Goal: Task Accomplishment & Management: Manage account settings

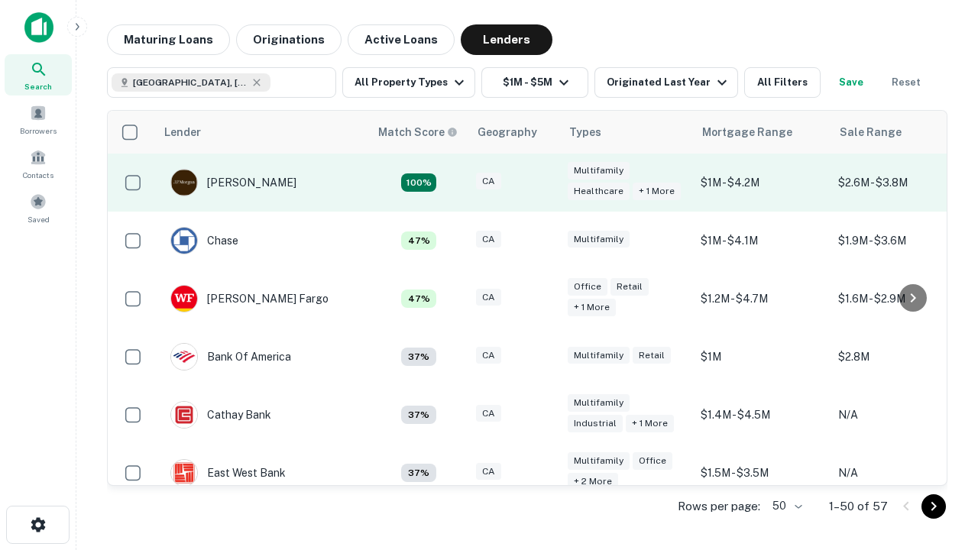
click at [542, 183] on div "CA" at bounding box center [514, 183] width 76 height 21
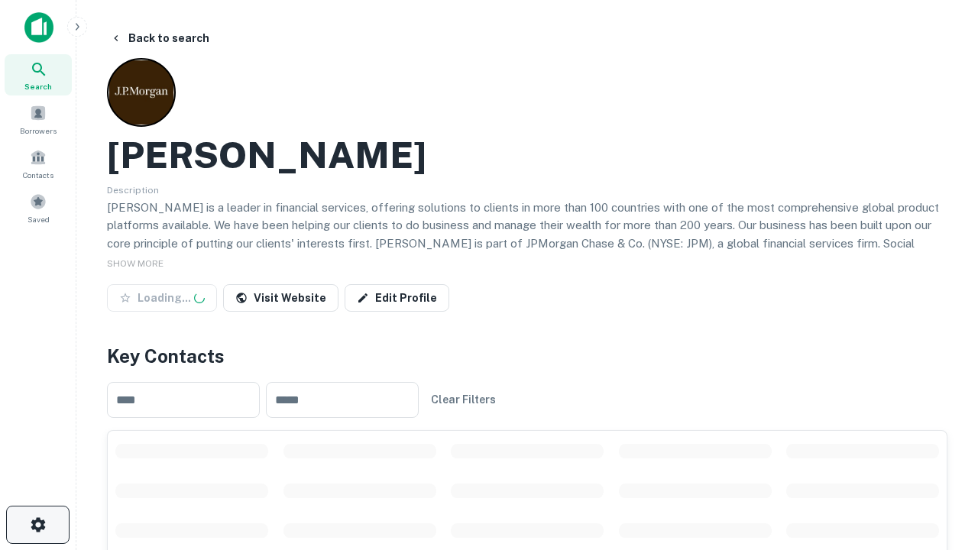
click at [37, 525] on icon "button" at bounding box center [38, 525] width 18 height 18
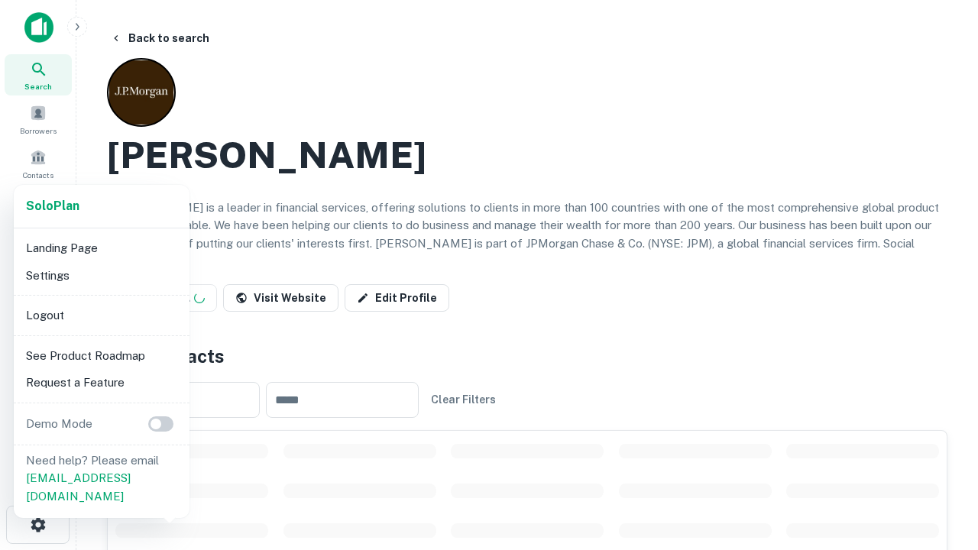
click at [101, 315] on li "Logout" at bounding box center [102, 316] width 164 height 28
